Goal: Information Seeking & Learning: Learn about a topic

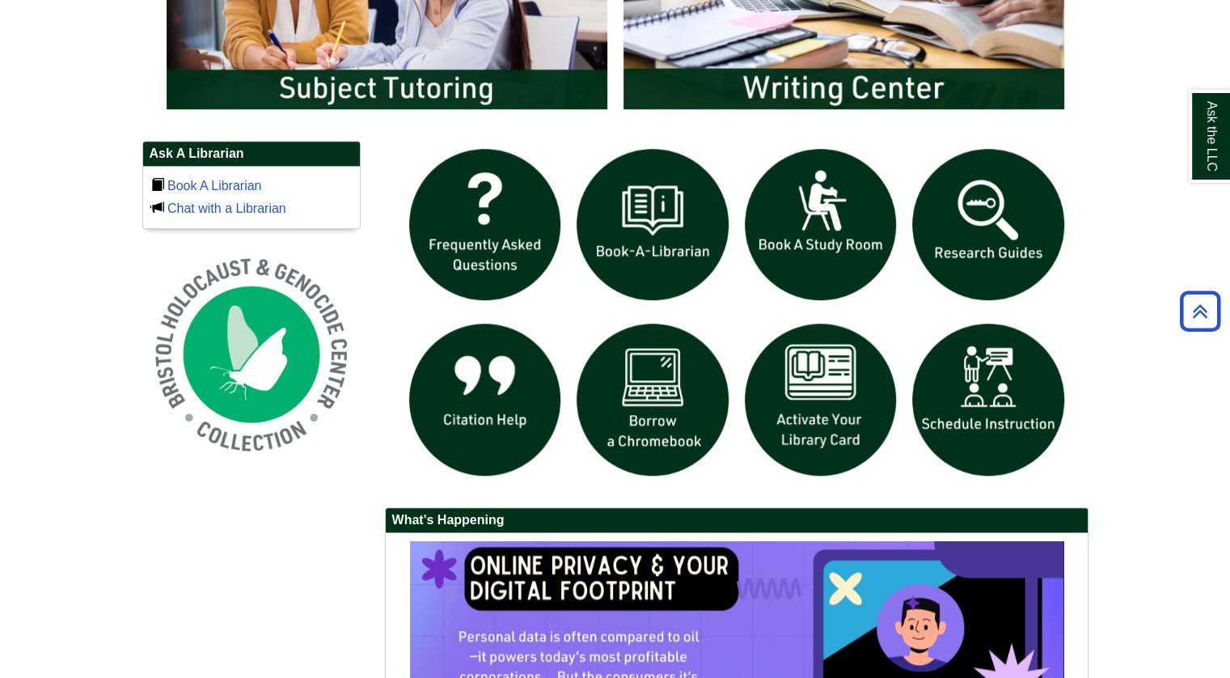
scroll to position [1052, 0]
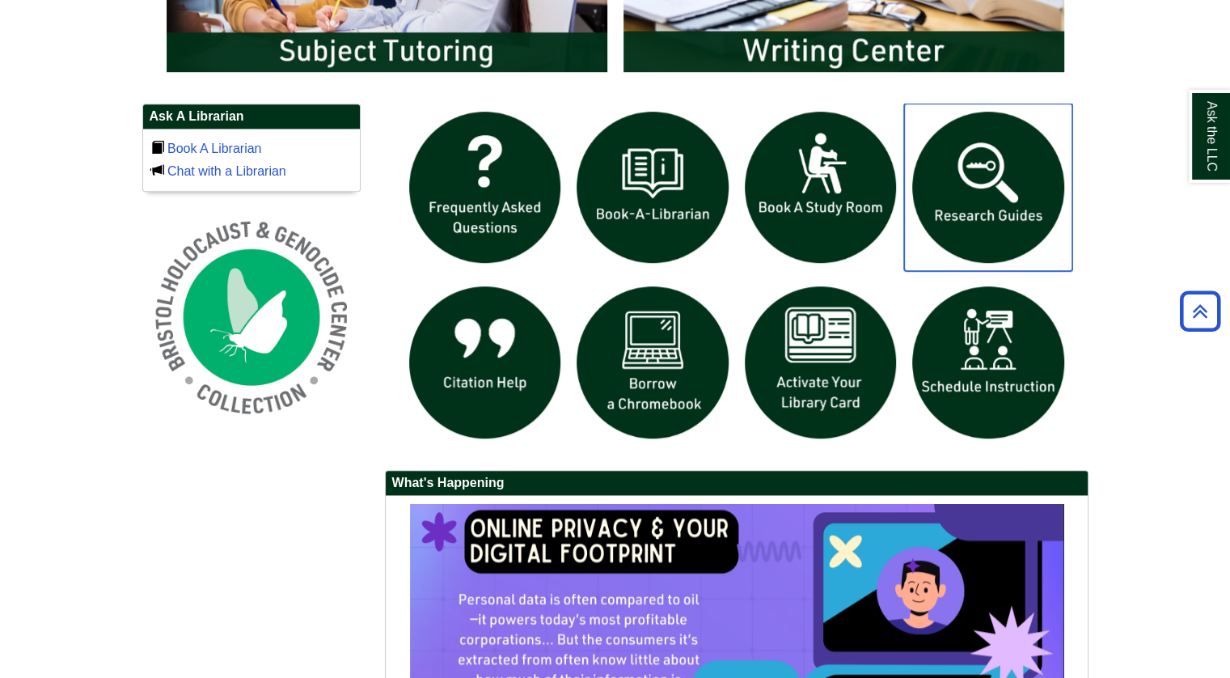
click at [1032, 195] on img "slideshow" at bounding box center [988, 188] width 168 height 168
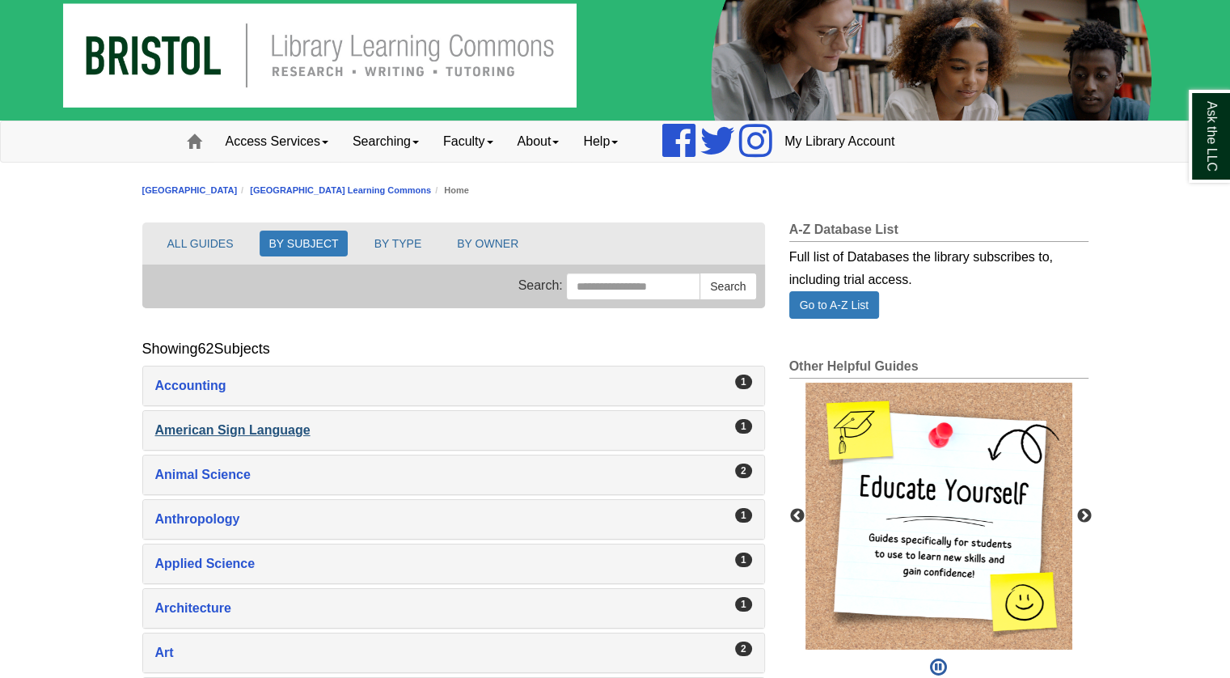
scroll to position [81, 0]
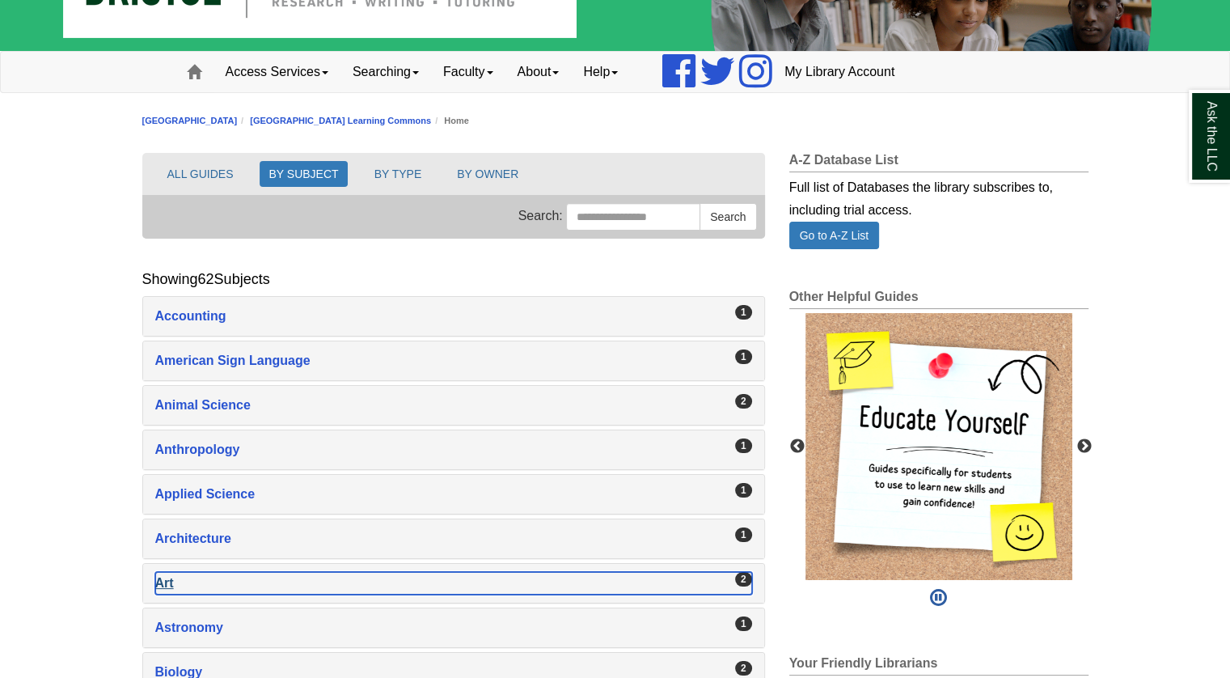
click at [197, 572] on div "Art , 2 guides" at bounding box center [453, 583] width 597 height 23
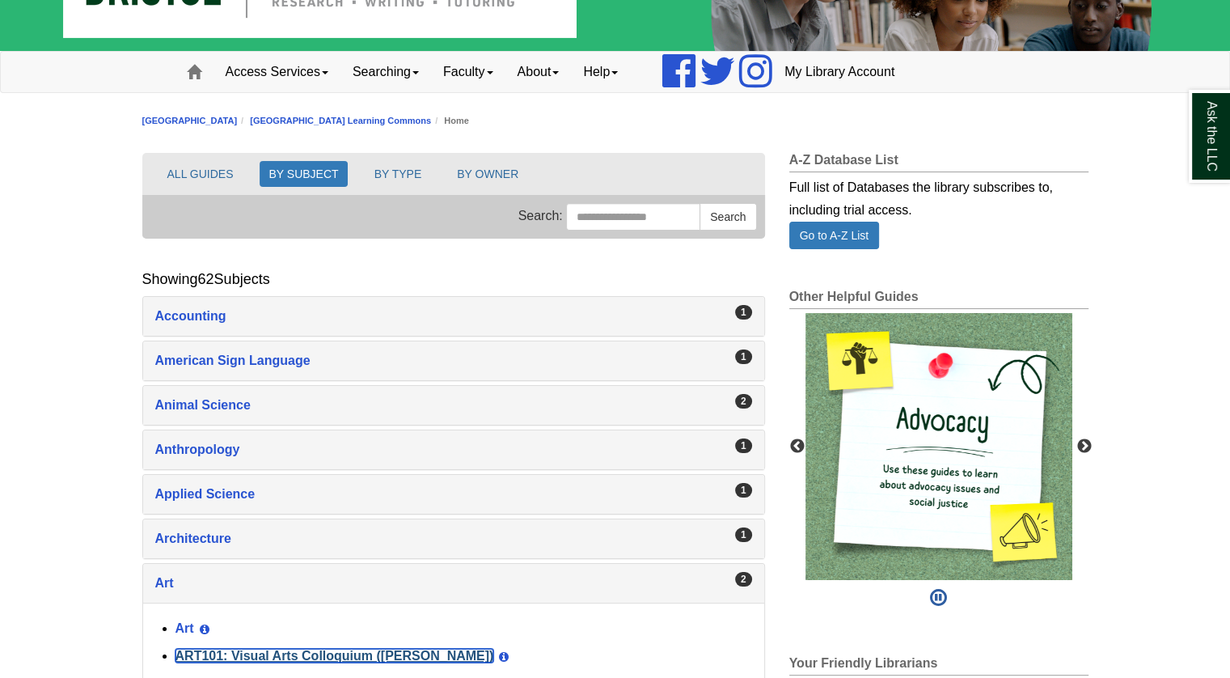
click at [214, 655] on link "ART101: Visual Arts Colloquium (Millard)" at bounding box center [335, 656] width 319 height 14
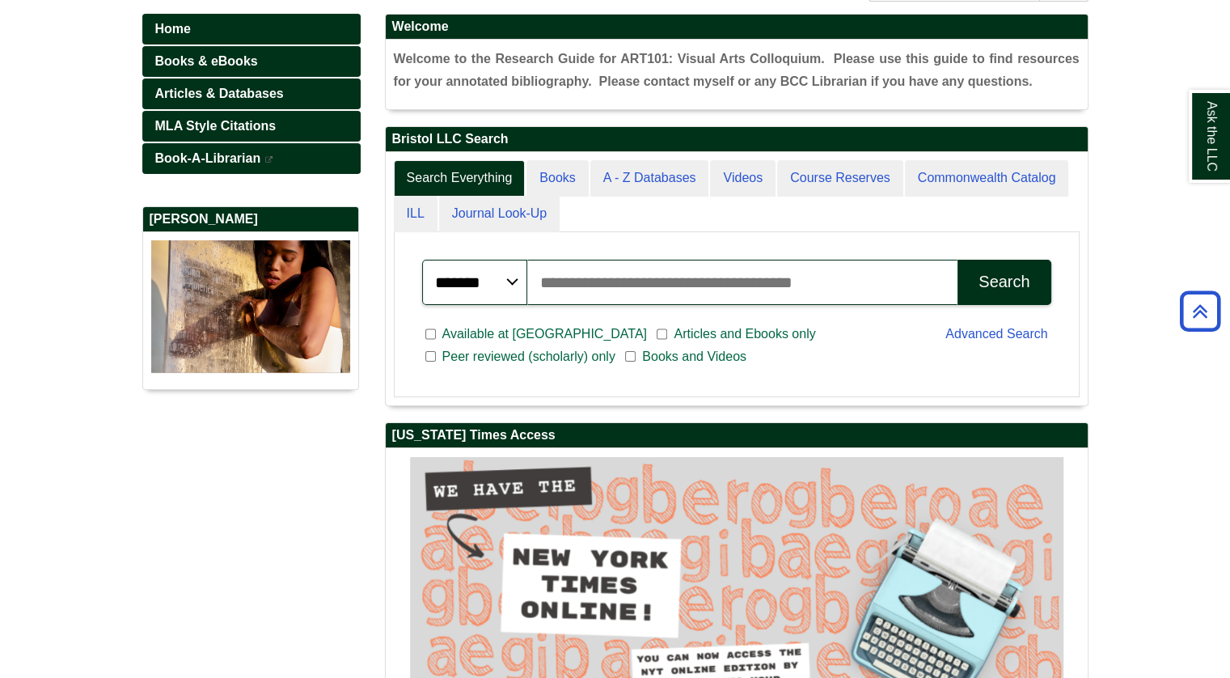
scroll to position [231, 0]
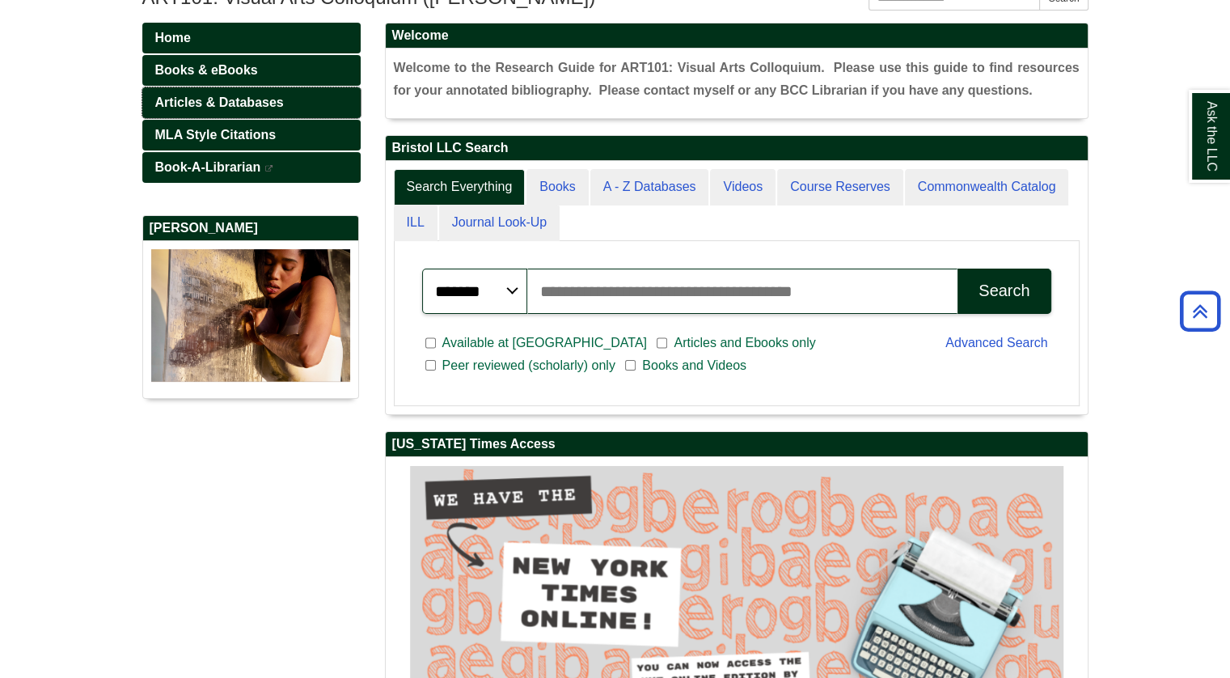
click at [304, 104] on link "Articles & Databases" at bounding box center [251, 102] width 218 height 31
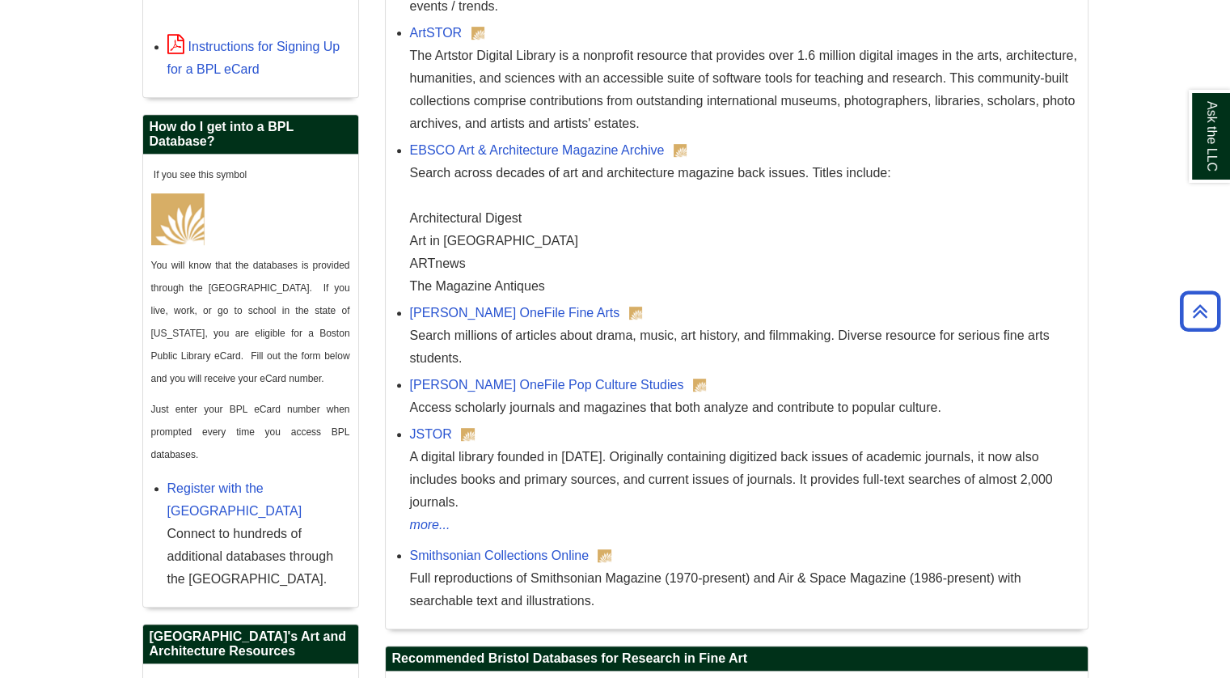
scroll to position [728, 0]
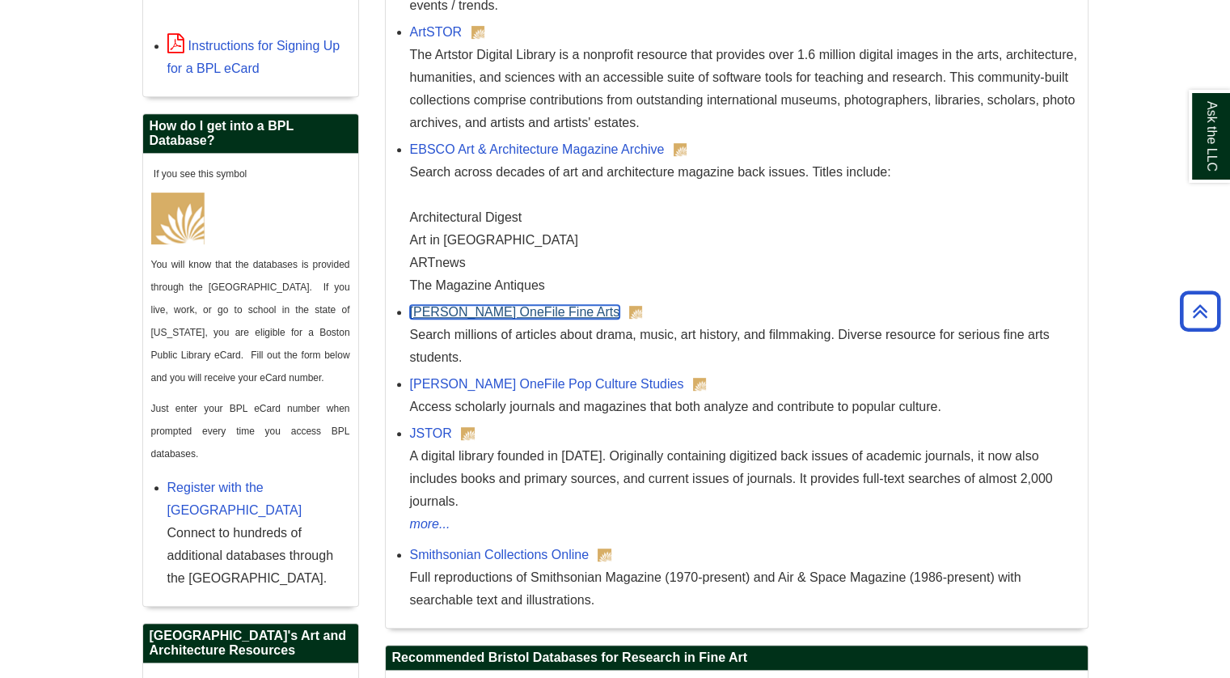
click at [461, 311] on link "[PERSON_NAME] OneFile Fine Arts" at bounding box center [515, 312] width 210 height 14
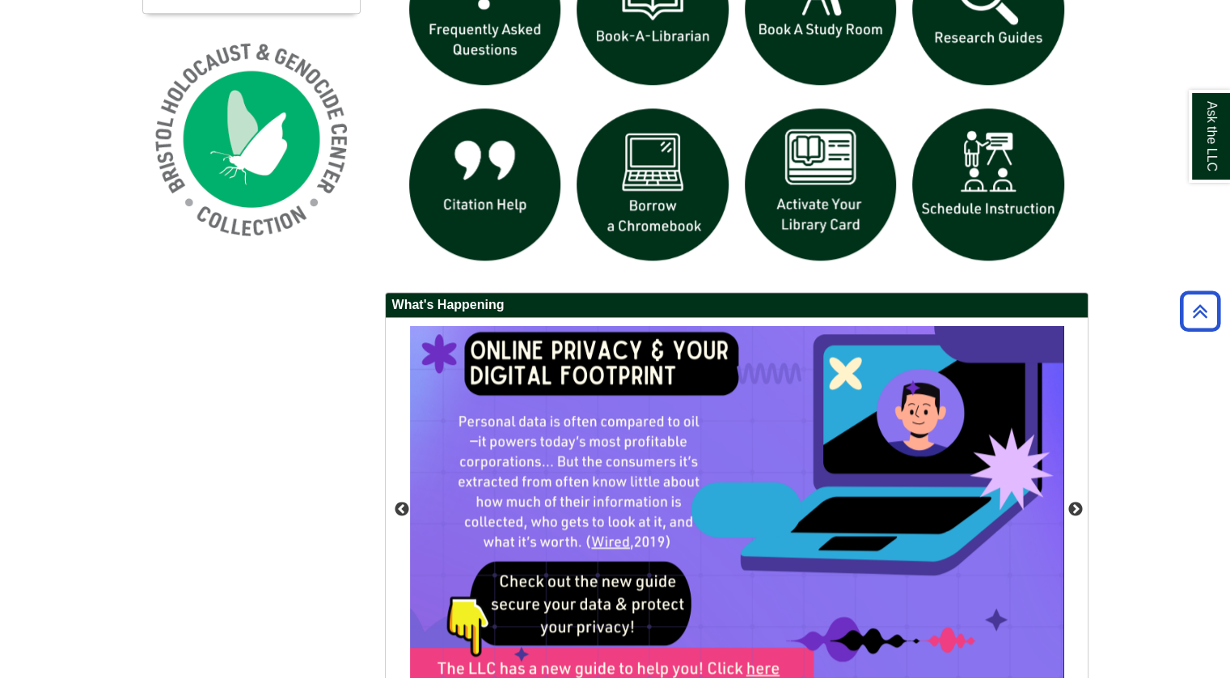
scroll to position [1132, 0]
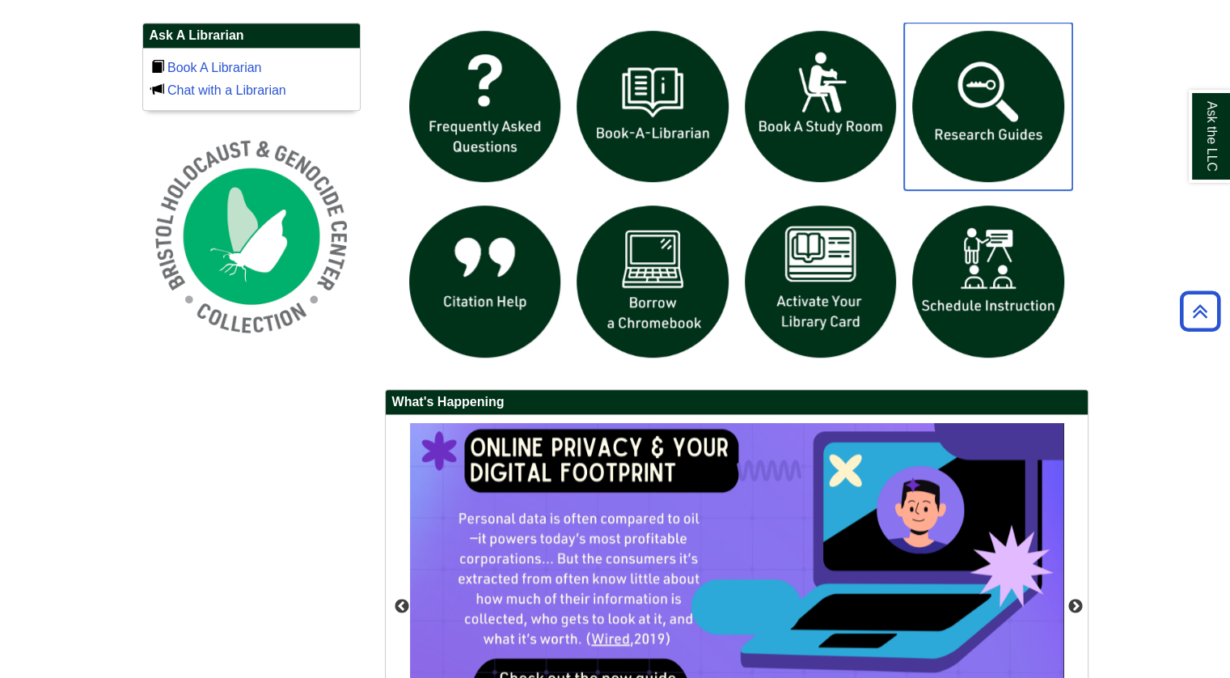
click at [965, 81] on img "slideshow" at bounding box center [988, 107] width 168 height 168
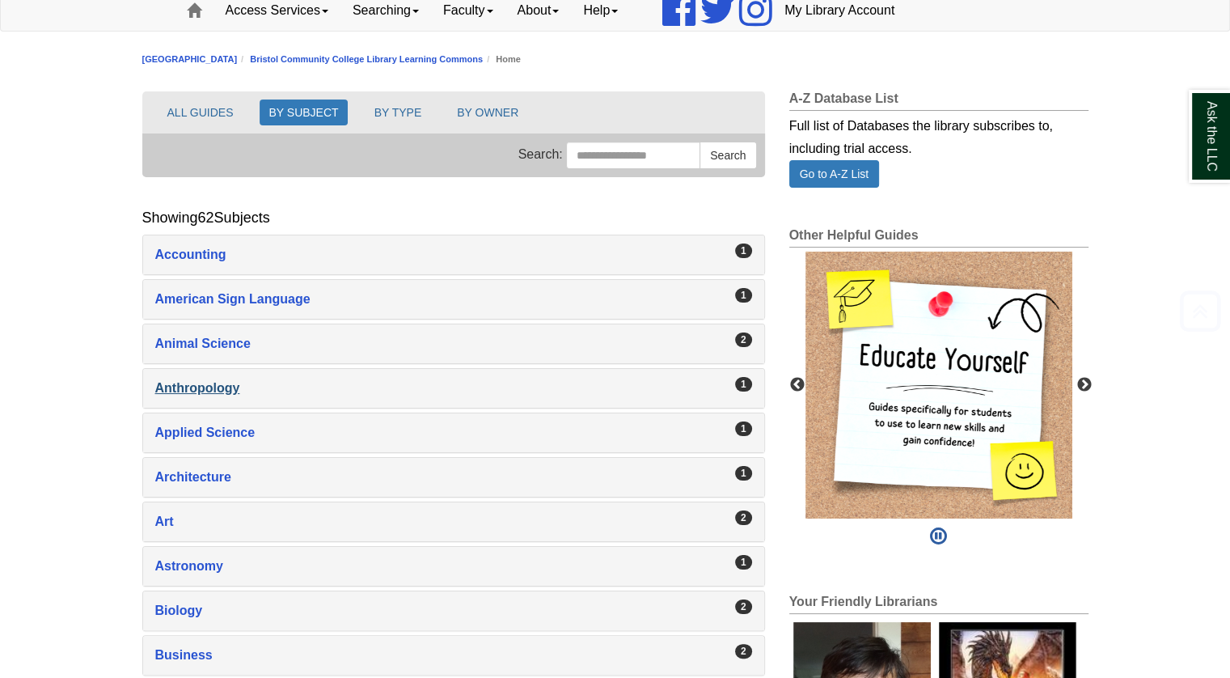
scroll to position [404, 0]
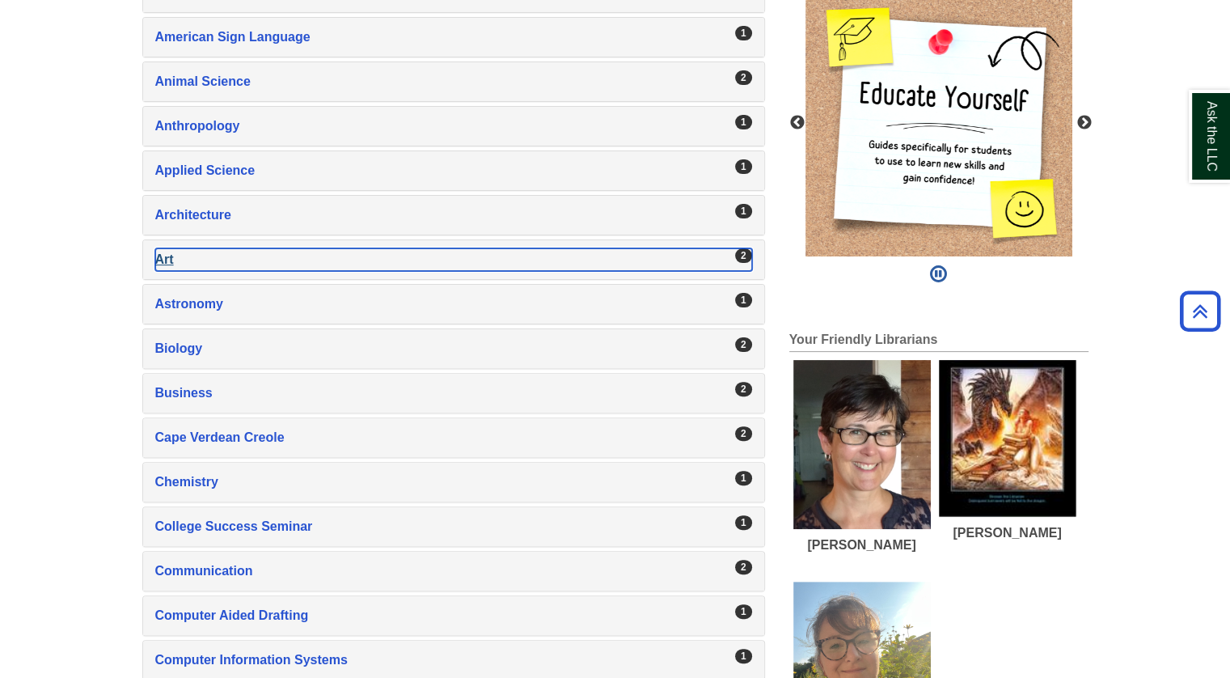
click at [180, 249] on div "Art , 2 guides" at bounding box center [453, 259] width 597 height 23
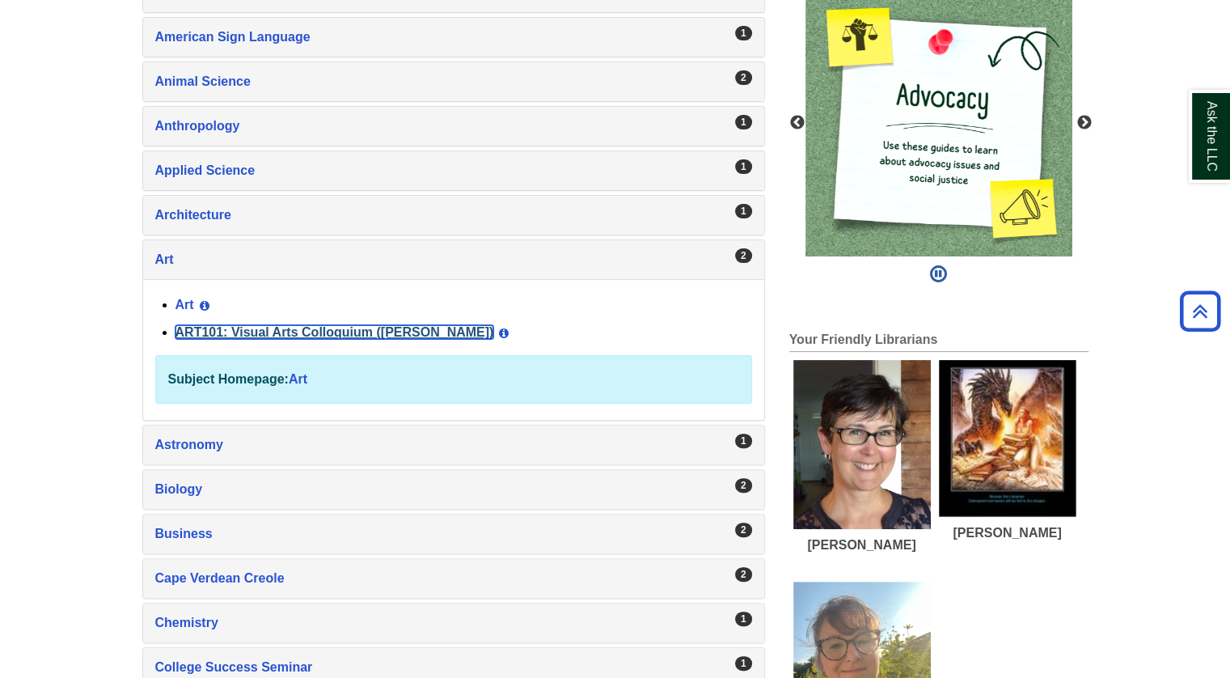
click at [226, 328] on link "ART101: Visual Arts Colloquium ([PERSON_NAME])" at bounding box center [335, 332] width 319 height 14
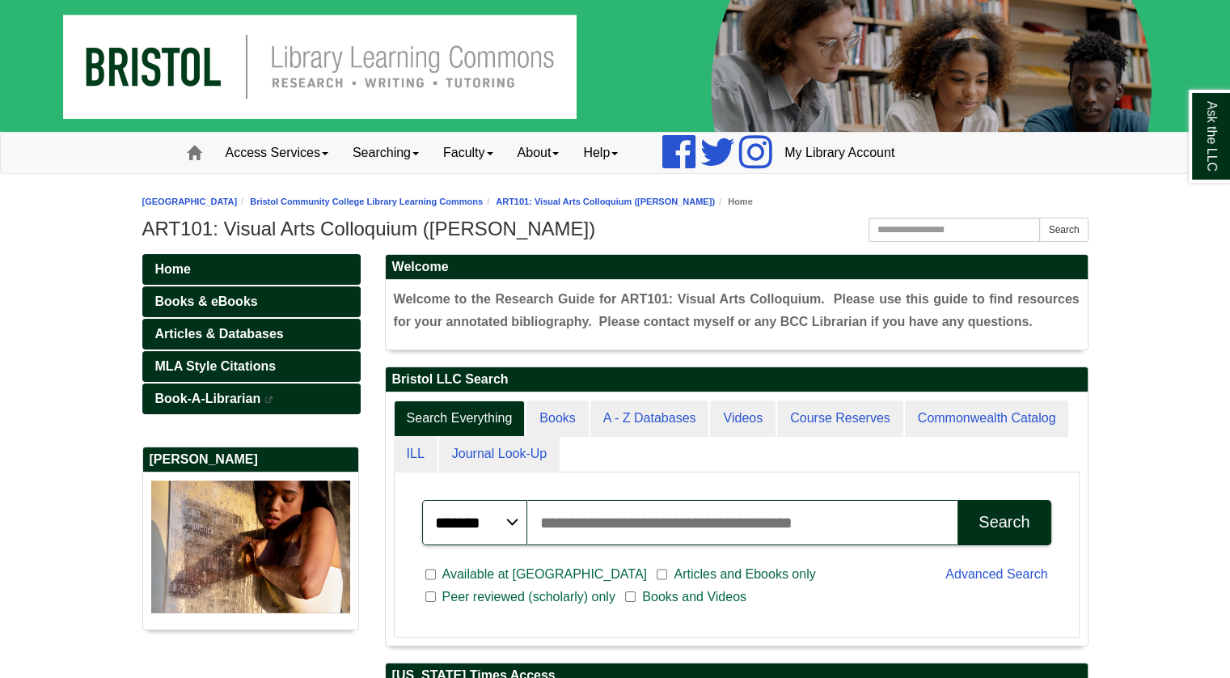
scroll to position [307, 702]
click at [226, 328] on span "Articles & Databases" at bounding box center [219, 334] width 129 height 14
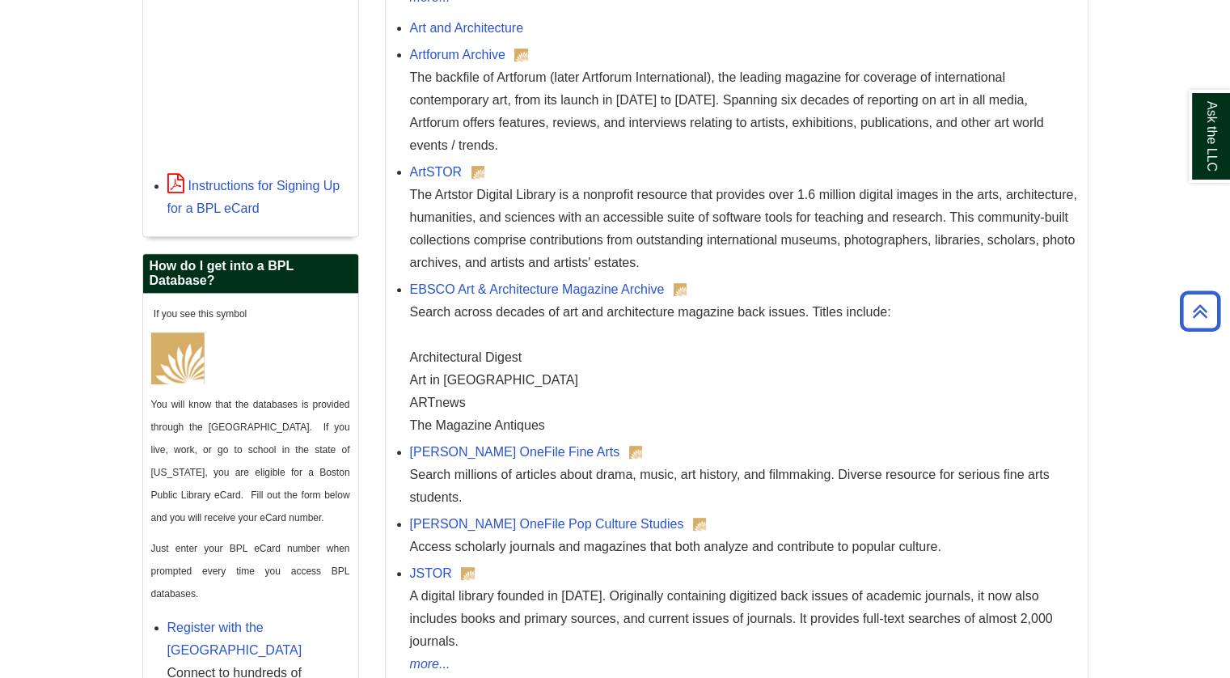
scroll to position [809, 0]
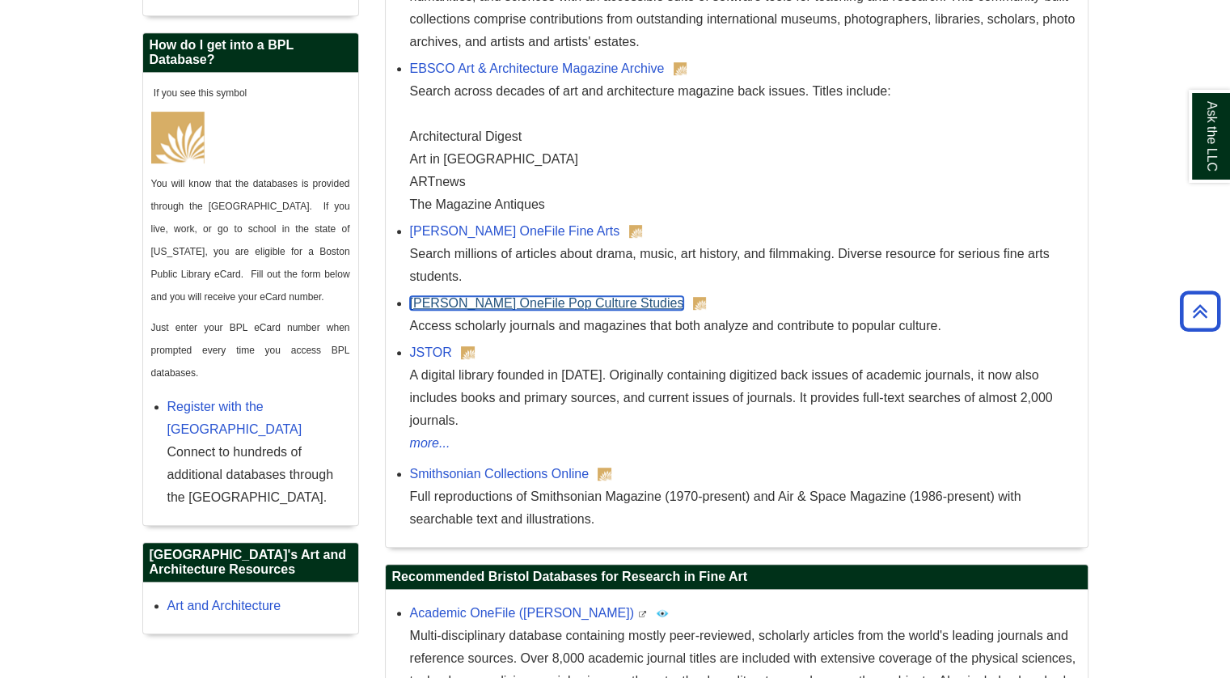
click at [540, 306] on link "[PERSON_NAME] OneFile Pop Culture Studies" at bounding box center [547, 303] width 274 height 14
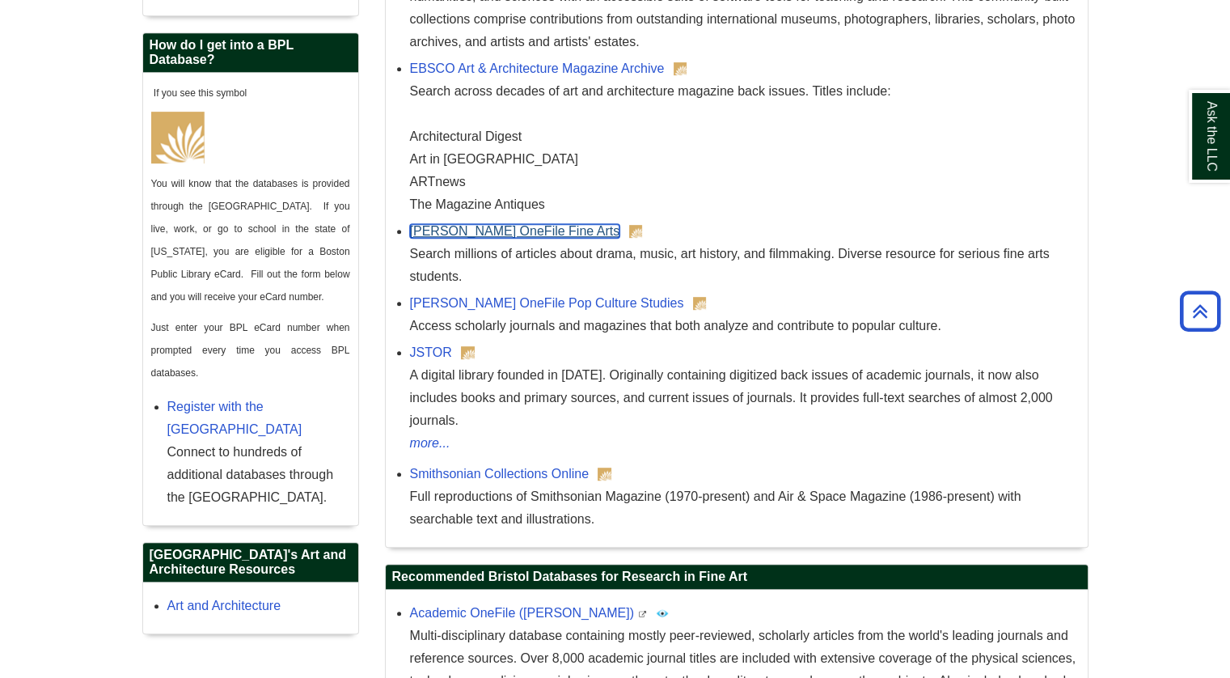
click at [510, 232] on link "[PERSON_NAME] OneFile Fine Arts" at bounding box center [515, 231] width 210 height 14
